Goal: Transaction & Acquisition: Purchase product/service

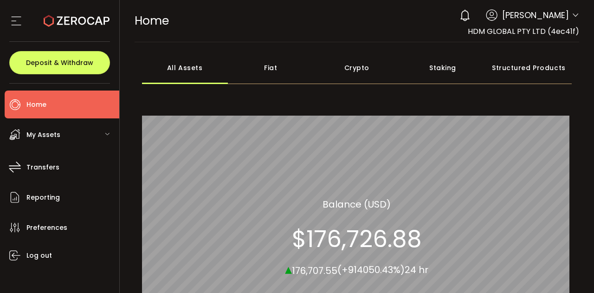
click at [291, 73] on div "Fiat" at bounding box center [271, 67] width 86 height 32
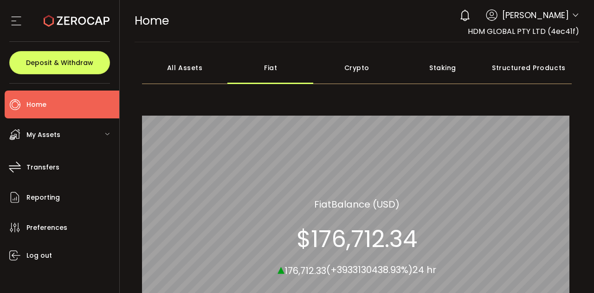
click at [471, 18] on icon at bounding box center [464, 15] width 13 height 13
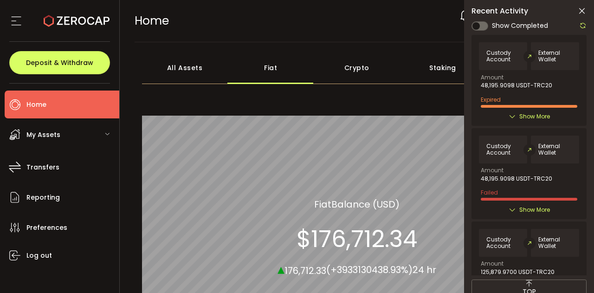
click at [494, 24] on span "Show Completed" at bounding box center [520, 26] width 56 height 10
click at [479, 25] on span at bounding box center [479, 25] width 17 height 9
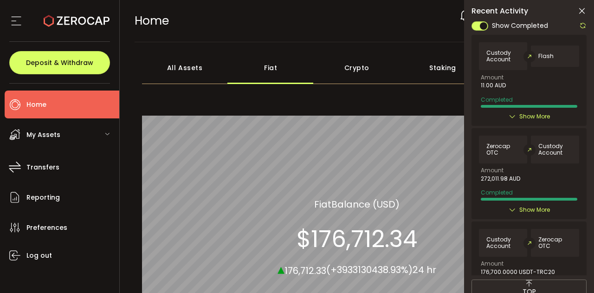
click at [395, 39] on div "HOME Buy Power $0.00 USD Home Home Your verification is pending 0 HENGJI MEI Ac…" at bounding box center [356, 21] width 445 height 42
click at [583, 6] on icon at bounding box center [581, 10] width 9 height 9
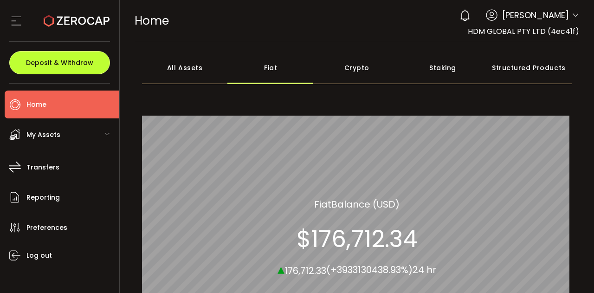
click at [59, 67] on button "Deposit & Withdraw" at bounding box center [59, 62] width 101 height 23
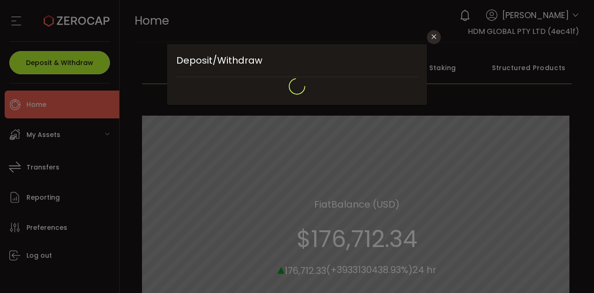
type input "**********"
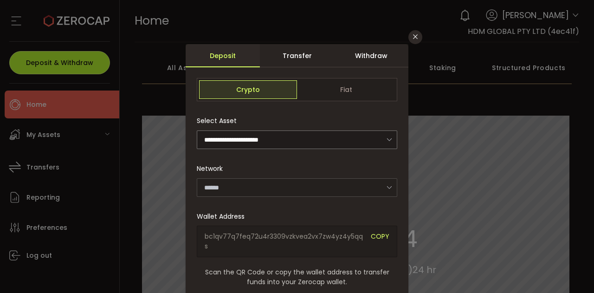
type input "*******"
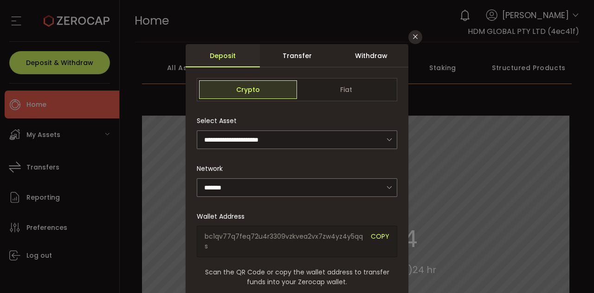
click at [376, 59] on div "Withdraw" at bounding box center [371, 55] width 74 height 23
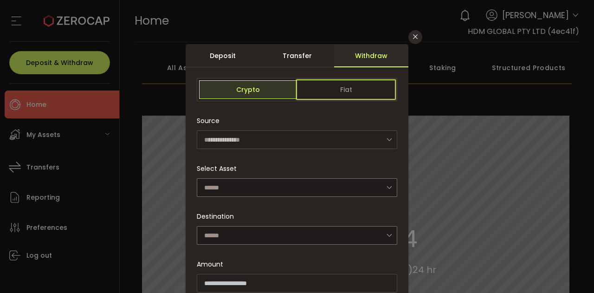
click at [333, 90] on span "Fiat" at bounding box center [346, 89] width 98 height 19
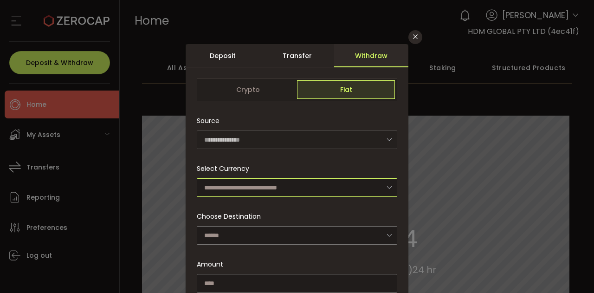
click at [260, 192] on input "dialog" at bounding box center [297, 187] width 200 height 19
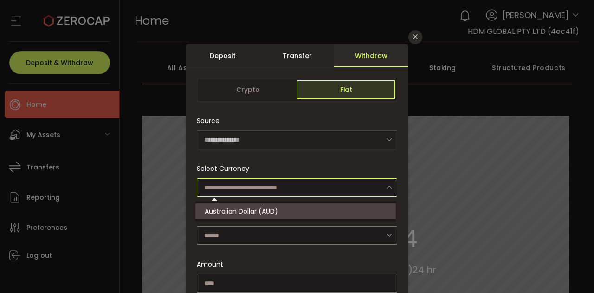
click at [265, 210] on span "Australian Dollar (AUD)" at bounding box center [241, 210] width 73 height 9
type input "**********"
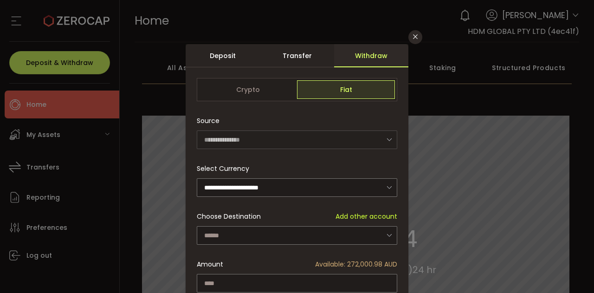
click at [239, 229] on div "dialog" at bounding box center [297, 205] width 223 height 322
click at [240, 230] on input "dialog" at bounding box center [297, 235] width 200 height 19
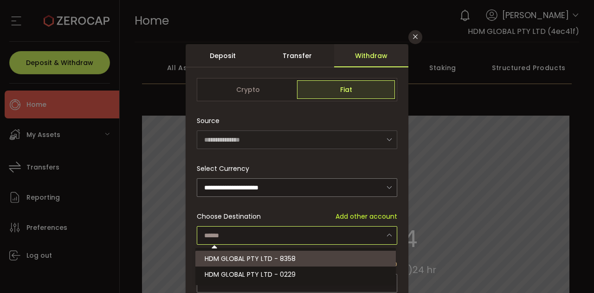
click at [241, 254] on span "HDM GLOBAL PTY LTD - 8358" at bounding box center [250, 258] width 91 height 9
type input "**********"
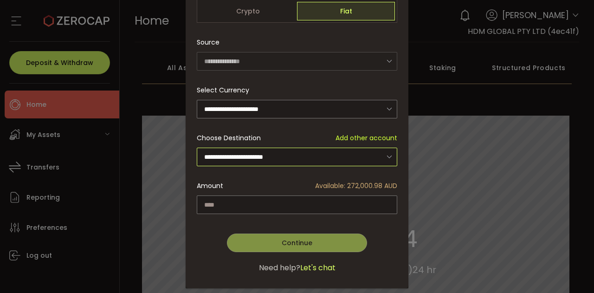
scroll to position [94, 0]
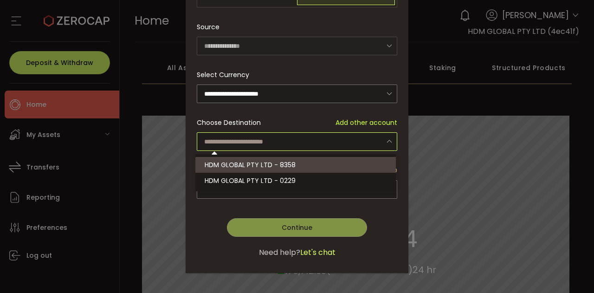
click at [283, 162] on span "HDM GLOBAL PTY LTD - 8358" at bounding box center [250, 164] width 91 height 9
type input "**********"
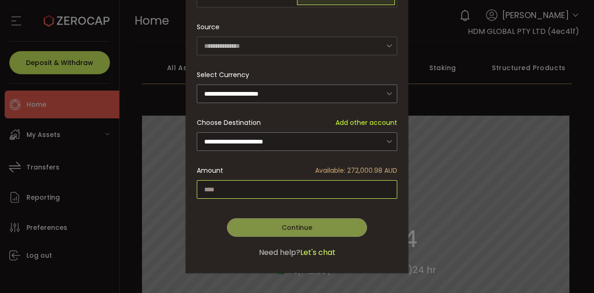
click at [251, 187] on input "dialog" at bounding box center [297, 189] width 200 height 19
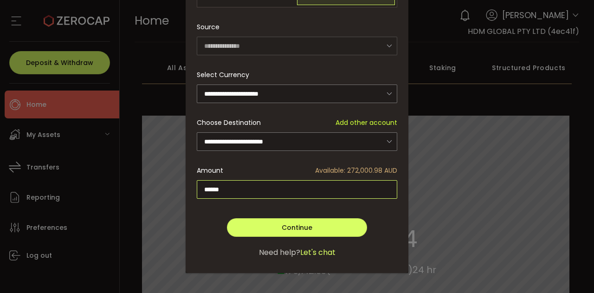
type input "******"
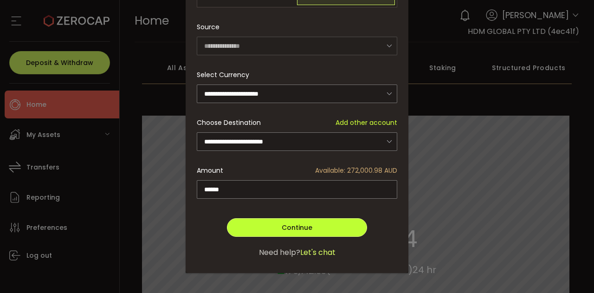
click at [284, 227] on span "Continue" at bounding box center [296, 227] width 31 height 9
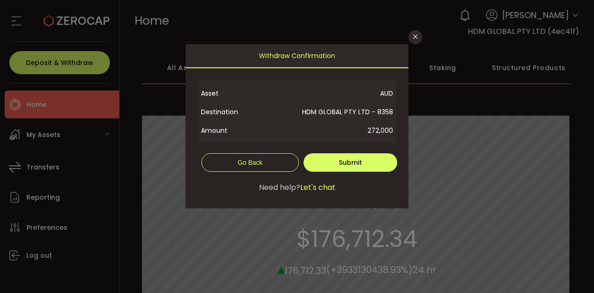
scroll to position [0, 0]
click at [339, 156] on button "Submit" at bounding box center [350, 162] width 94 height 19
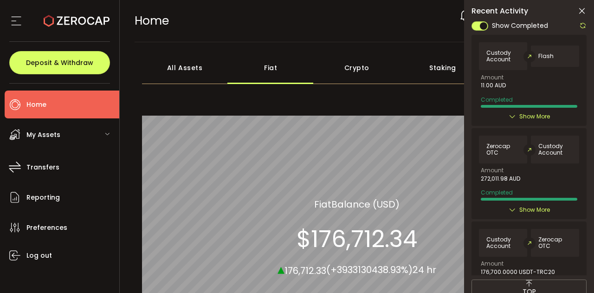
click at [580, 25] on icon at bounding box center [582, 25] width 7 height 7
click at [581, 25] on icon at bounding box center [582, 25] width 7 height 7
click at [582, 26] on icon at bounding box center [582, 25] width 7 height 7
click at [582, 25] on icon at bounding box center [582, 25] width 7 height 7
click at [582, 8] on icon at bounding box center [581, 10] width 9 height 9
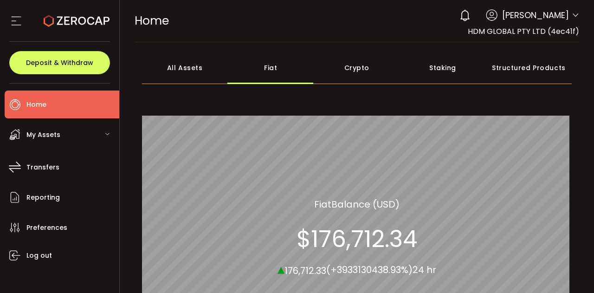
click at [494, 16] on div "0 HENGJI MEI Account HDM GLOBAL PTY LTD (4ec41f) Preferences Reporting Help Log…" at bounding box center [516, 15] width 124 height 20
click at [471, 14] on icon at bounding box center [464, 15] width 13 height 13
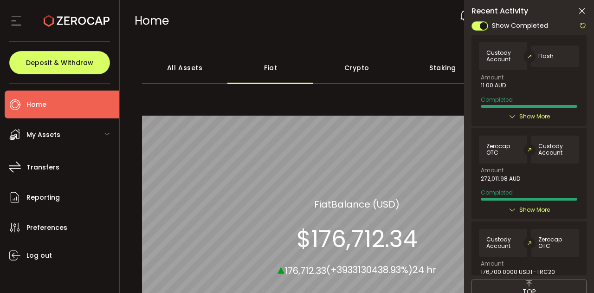
click at [477, 27] on span at bounding box center [479, 25] width 17 height 9
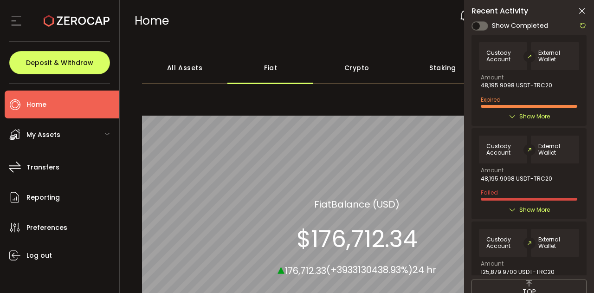
click at [580, 25] on icon at bounding box center [582, 25] width 7 height 7
click at [511, 291] on div "TOP" at bounding box center [528, 287] width 115 height 17
click at [520, 285] on div "TOP" at bounding box center [528, 287] width 115 height 17
click at [583, 10] on icon at bounding box center [581, 10] width 9 height 9
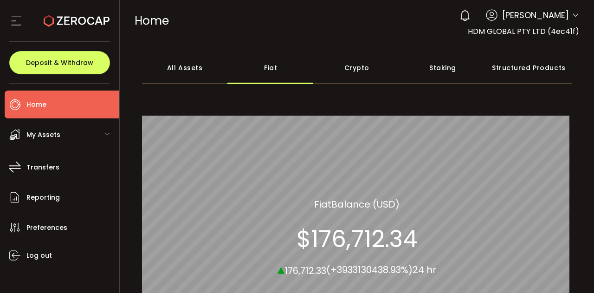
click at [21, 18] on icon at bounding box center [16, 21] width 14 height 14
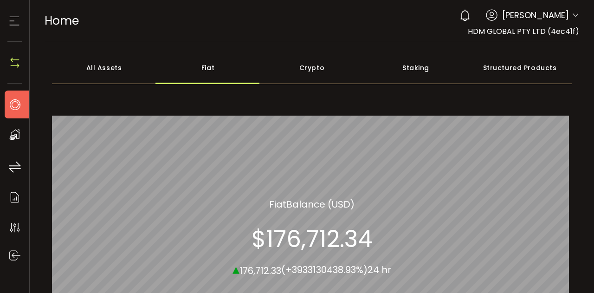
click at [18, 94] on li "Home" at bounding box center [20, 104] width 30 height 28
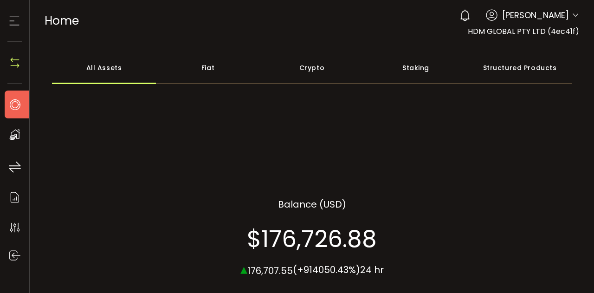
click at [10, 28] on div at bounding box center [14, 21] width 14 height 42
click at [14, 15] on icon at bounding box center [14, 21] width 14 height 14
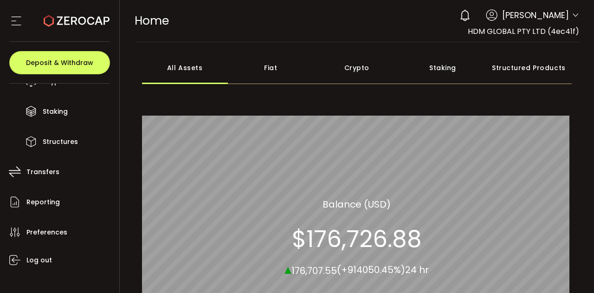
scroll to position [123, 0]
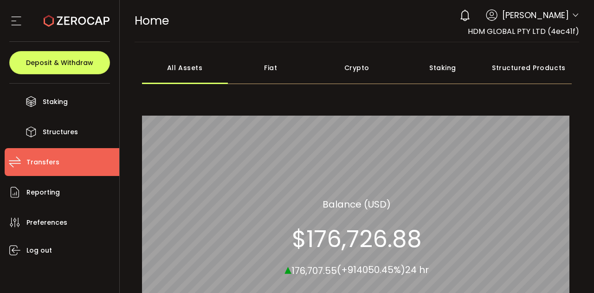
click at [58, 162] on li "Transfers" at bounding box center [62, 162] width 115 height 28
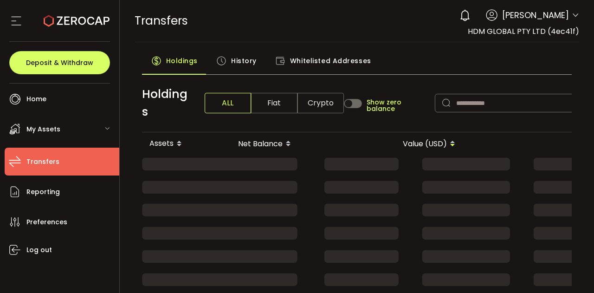
scroll to position [6, 0]
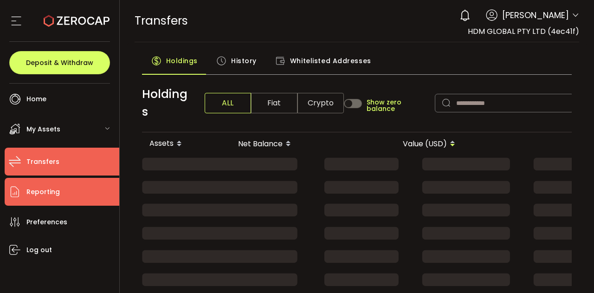
click at [101, 194] on li "Reporting" at bounding box center [62, 192] width 115 height 28
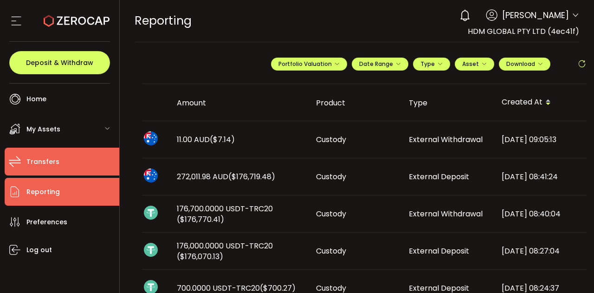
click at [66, 164] on li "Transfers" at bounding box center [62, 161] width 115 height 28
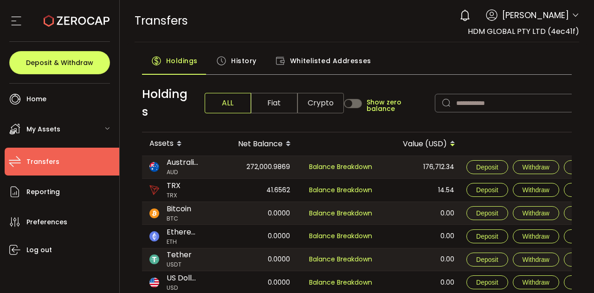
click at [254, 57] on span "History" at bounding box center [244, 60] width 26 height 19
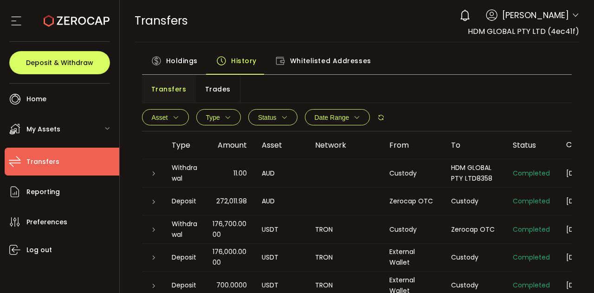
click at [174, 85] on span "Transfers" at bounding box center [168, 89] width 35 height 19
click at [381, 115] on icon at bounding box center [380, 117] width 7 height 7
click at [417, 89] on div "Transfers Trades" at bounding box center [357, 89] width 430 height 28
click at [377, 120] on icon at bounding box center [380, 117] width 7 height 7
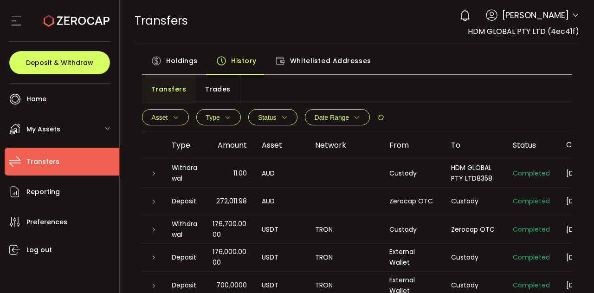
click at [220, 85] on span "Trades" at bounding box center [218, 89] width 26 height 19
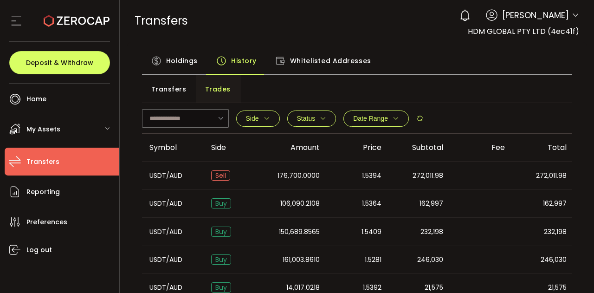
click at [172, 88] on span "Transfers" at bounding box center [168, 89] width 35 height 19
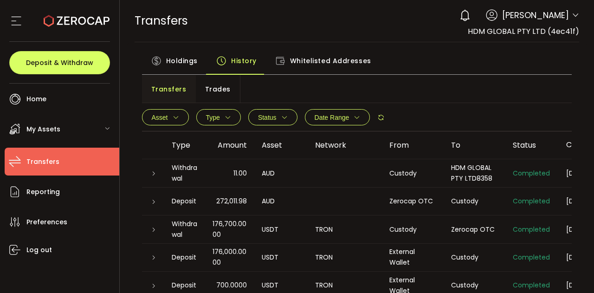
click at [176, 53] on span "Holdings" at bounding box center [182, 60] width 32 height 19
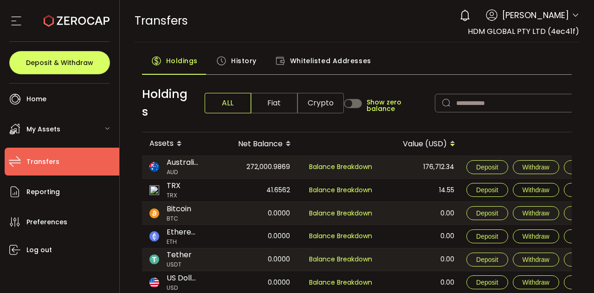
click at [239, 58] on span "History" at bounding box center [244, 60] width 26 height 19
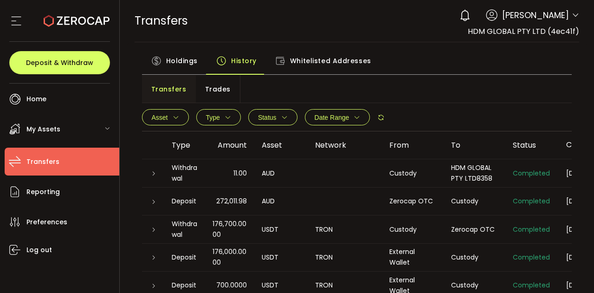
click at [191, 66] on span "Holdings" at bounding box center [182, 60] width 32 height 19
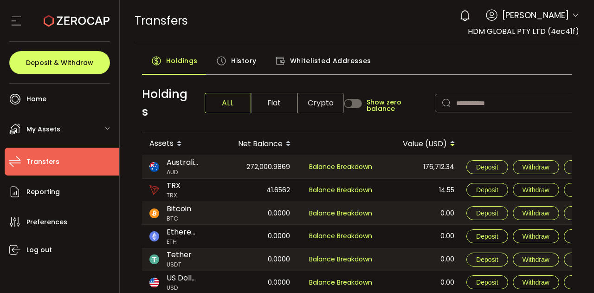
click at [254, 64] on span "History" at bounding box center [244, 60] width 26 height 19
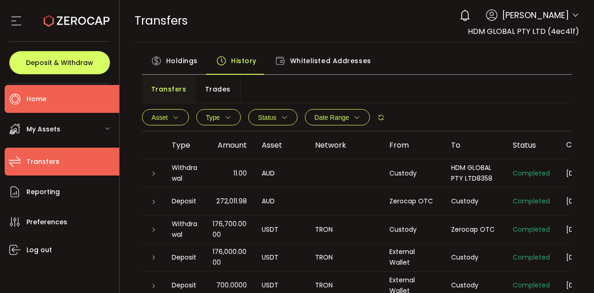
click at [57, 99] on li "Home" at bounding box center [62, 99] width 115 height 28
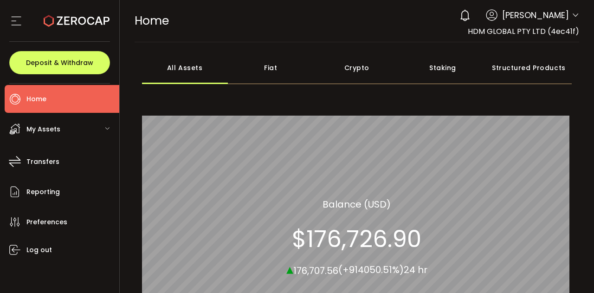
click at [471, 16] on icon at bounding box center [464, 15] width 13 height 13
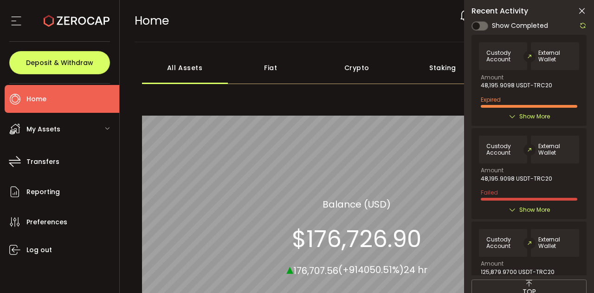
click at [523, 20] on div "Show Completed" at bounding box center [528, 26] width 115 height 12
click at [484, 29] on span at bounding box center [479, 25] width 17 height 9
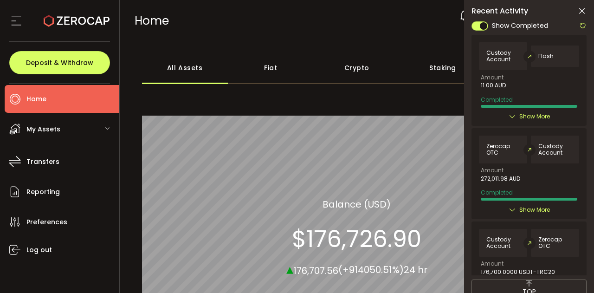
click at [36, 103] on span "Home" at bounding box center [36, 98] width 20 height 13
click at [581, 26] on icon at bounding box center [582, 25] width 7 height 7
